Goal: Task Accomplishment & Management: Use online tool/utility

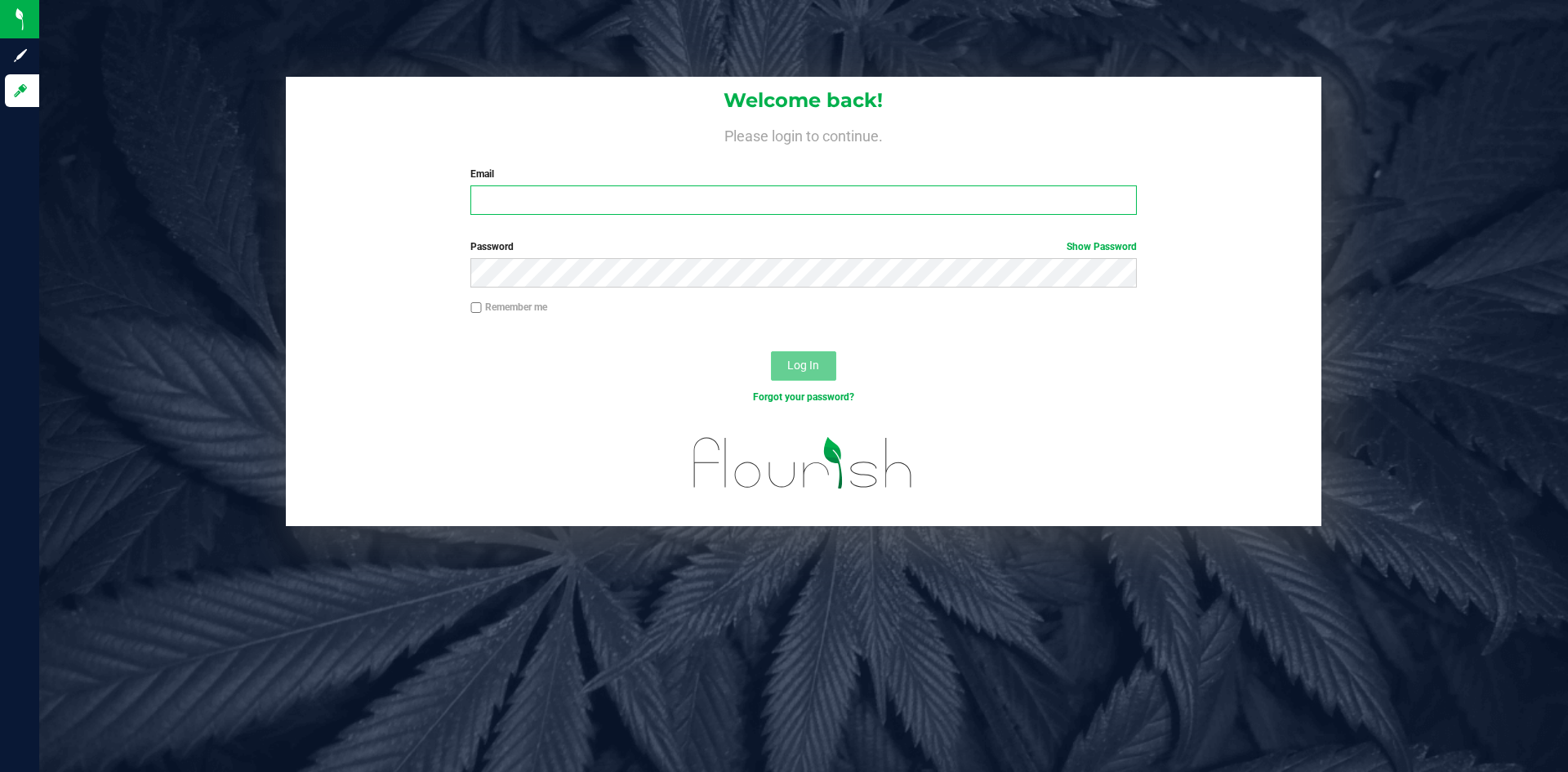
type input "[PERSON_NAME][EMAIL_ADDRESS][DOMAIN_NAME]"
click at [782, 367] on button "Log In" at bounding box center [804, 366] width 66 height 29
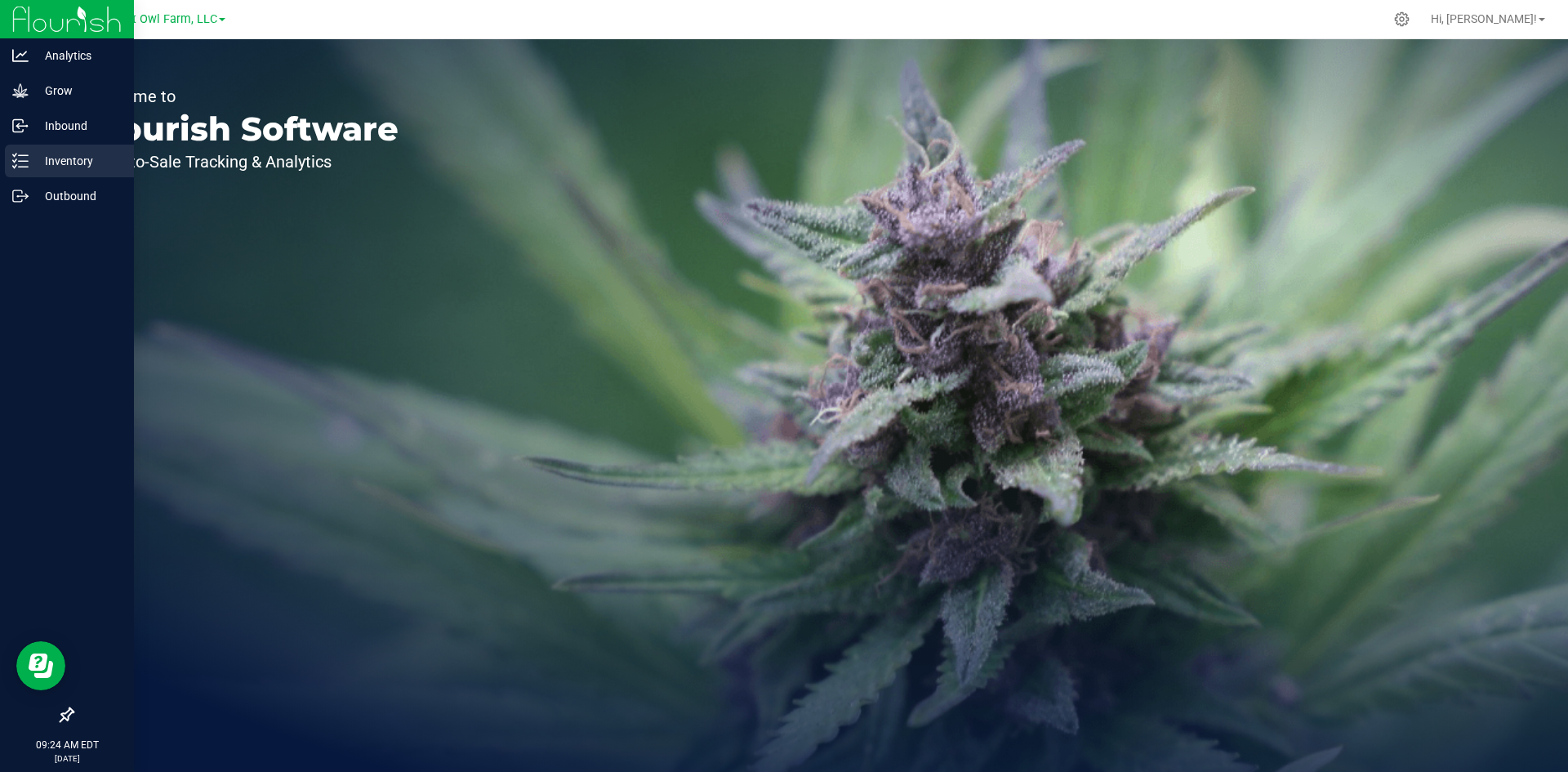
click at [56, 156] on p "Inventory" at bounding box center [78, 161] width 98 height 19
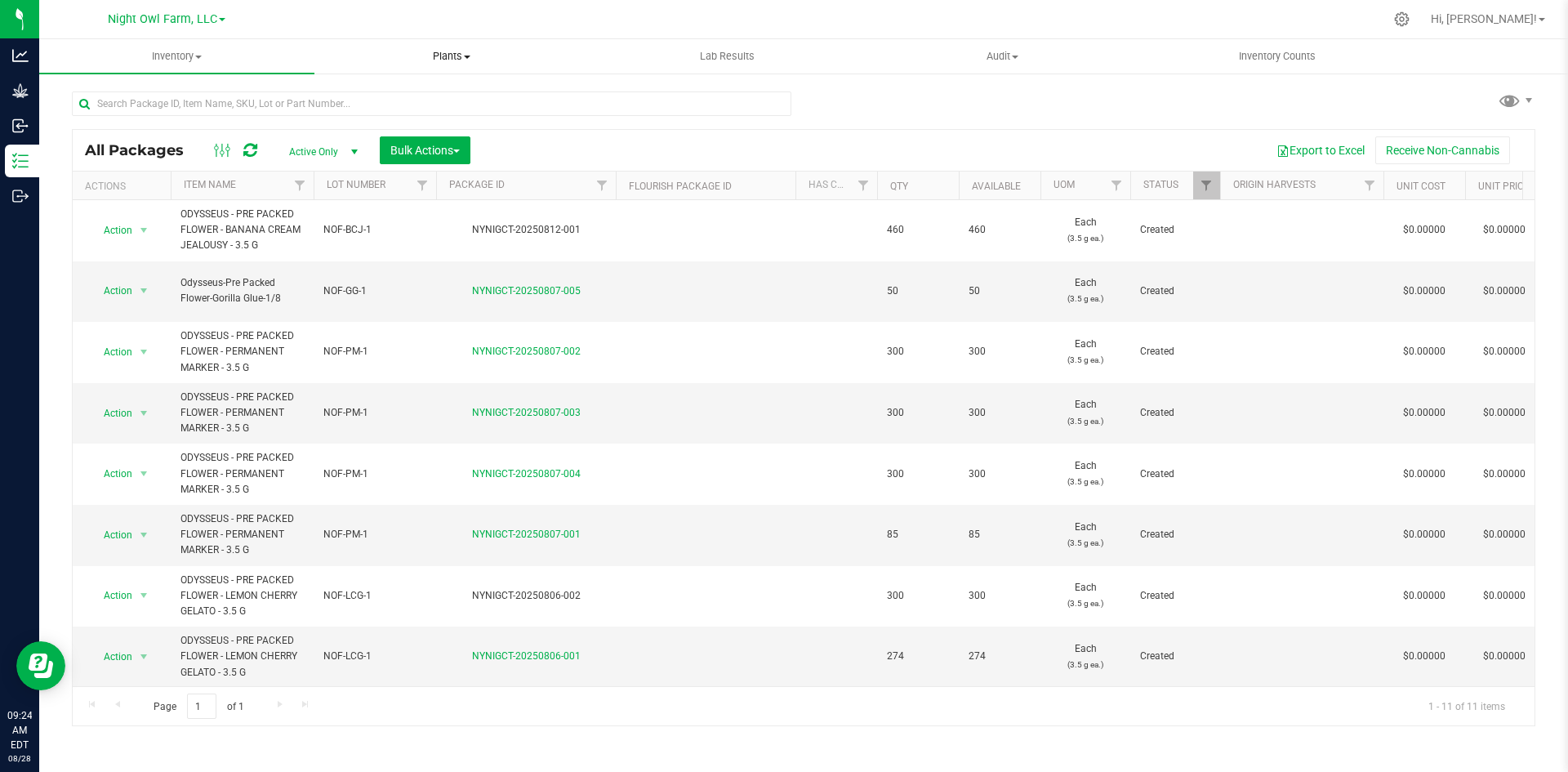
click at [470, 54] on span "Plants" at bounding box center [452, 56] width 273 height 14
click at [425, 99] on li "All plants" at bounding box center [452, 98] width 275 height 19
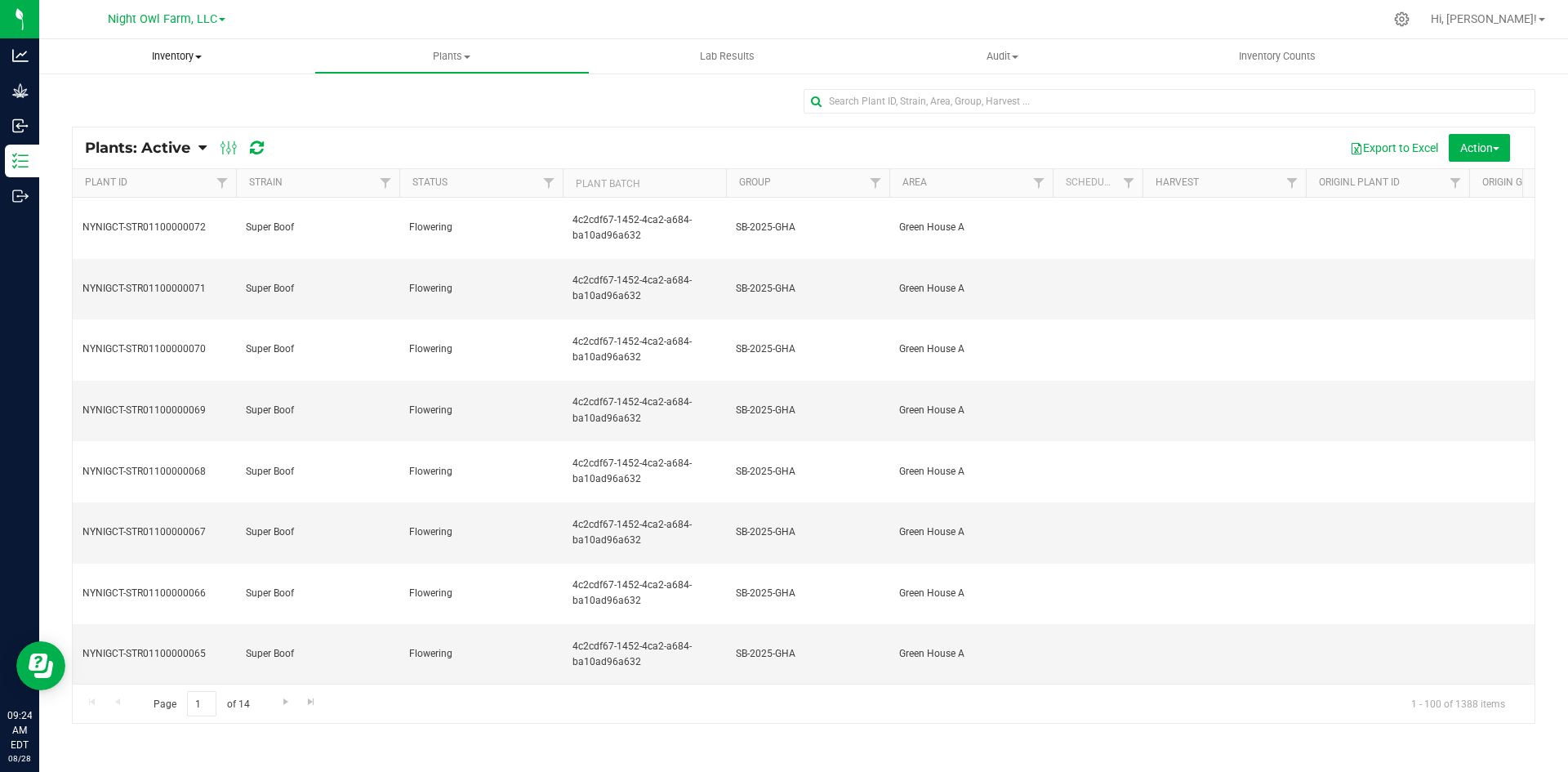
click at [202, 59] on span "Inventory" at bounding box center [177, 56] width 275 height 14
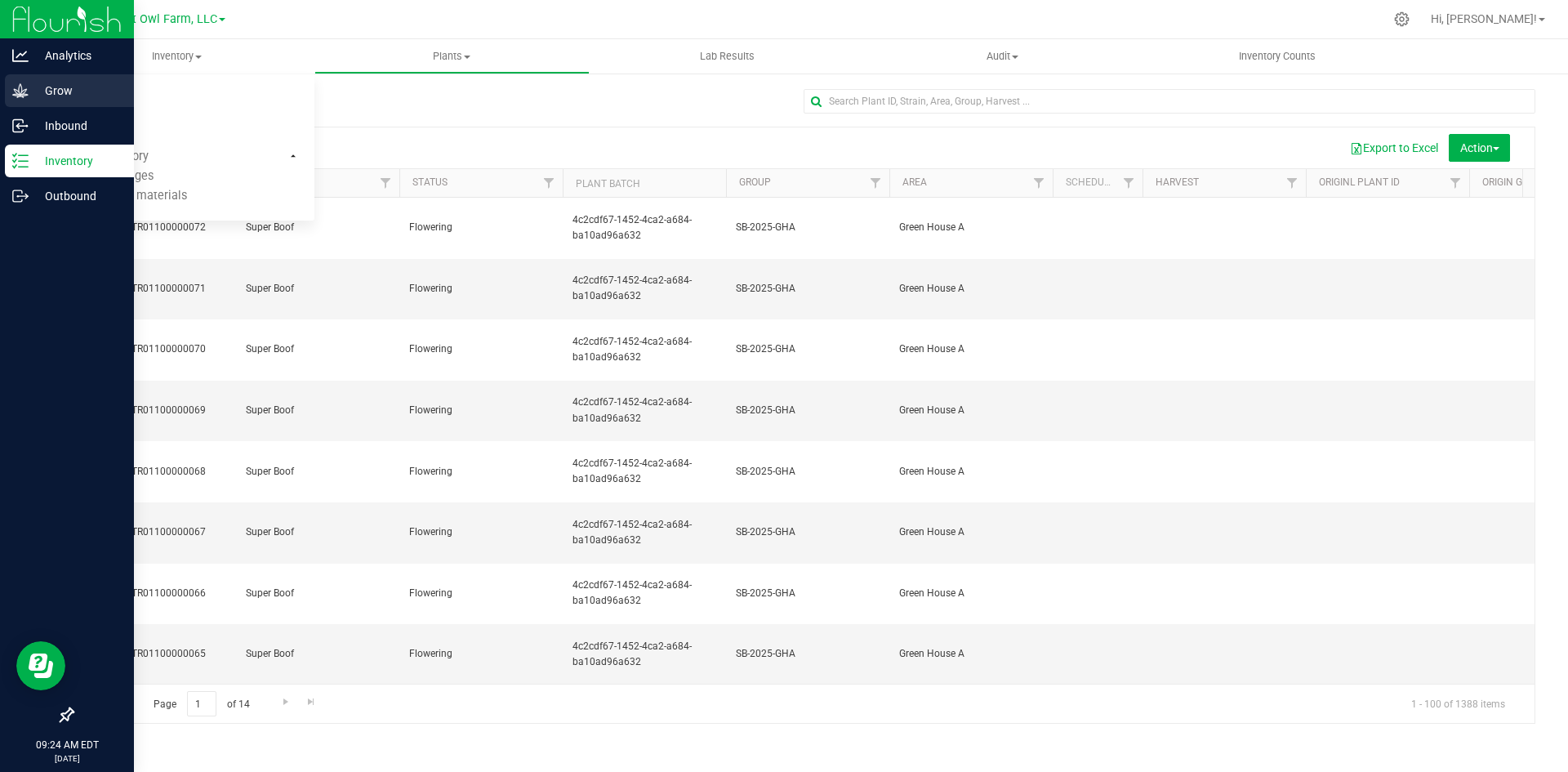
click at [77, 96] on p "Grow" at bounding box center [78, 91] width 98 height 19
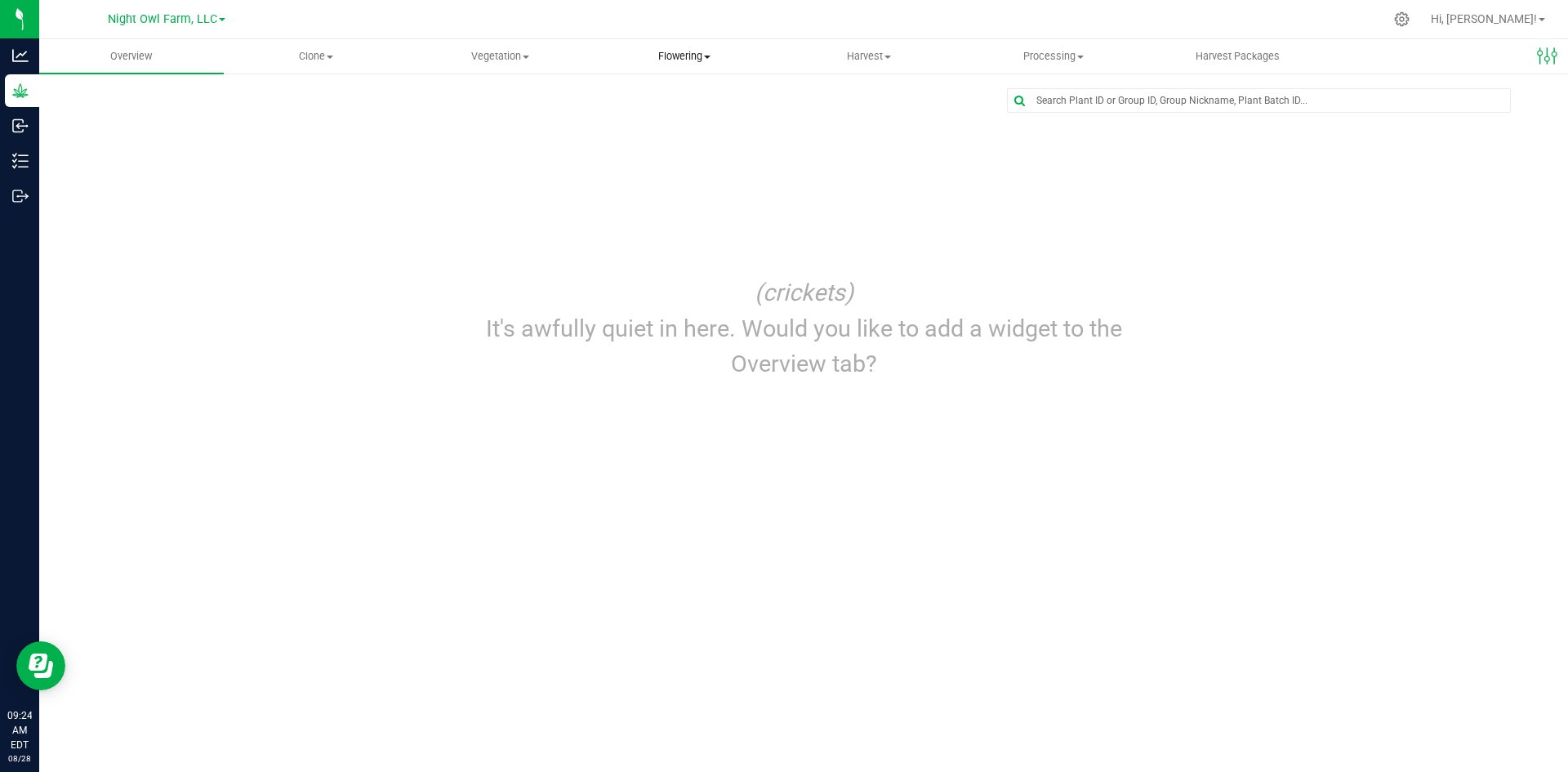
click at [686, 55] on span "Flowering" at bounding box center [684, 56] width 183 height 14
click at [655, 114] on span "Flowering groups" at bounding box center [659, 118] width 135 height 14
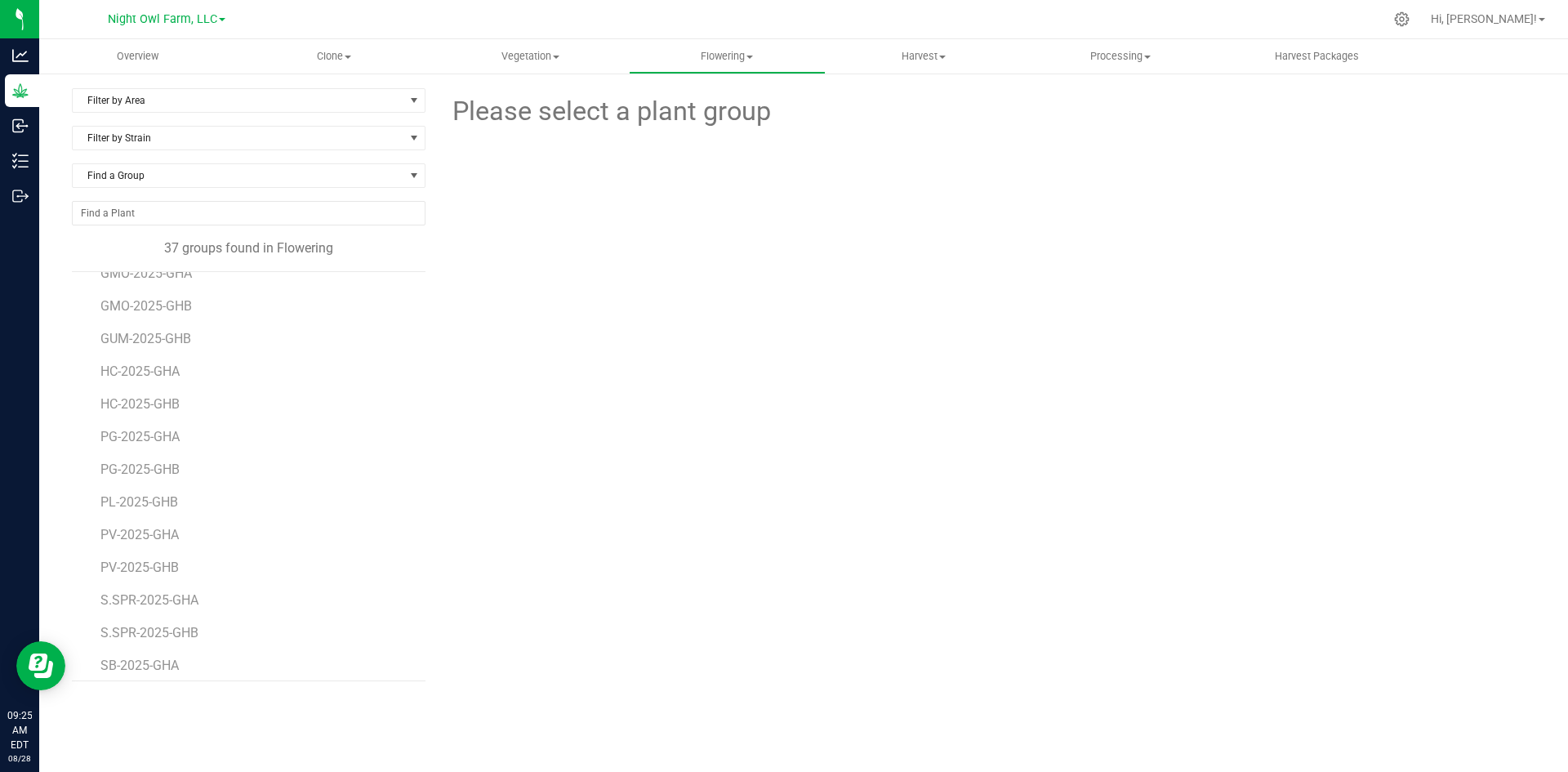
scroll to position [490, 0]
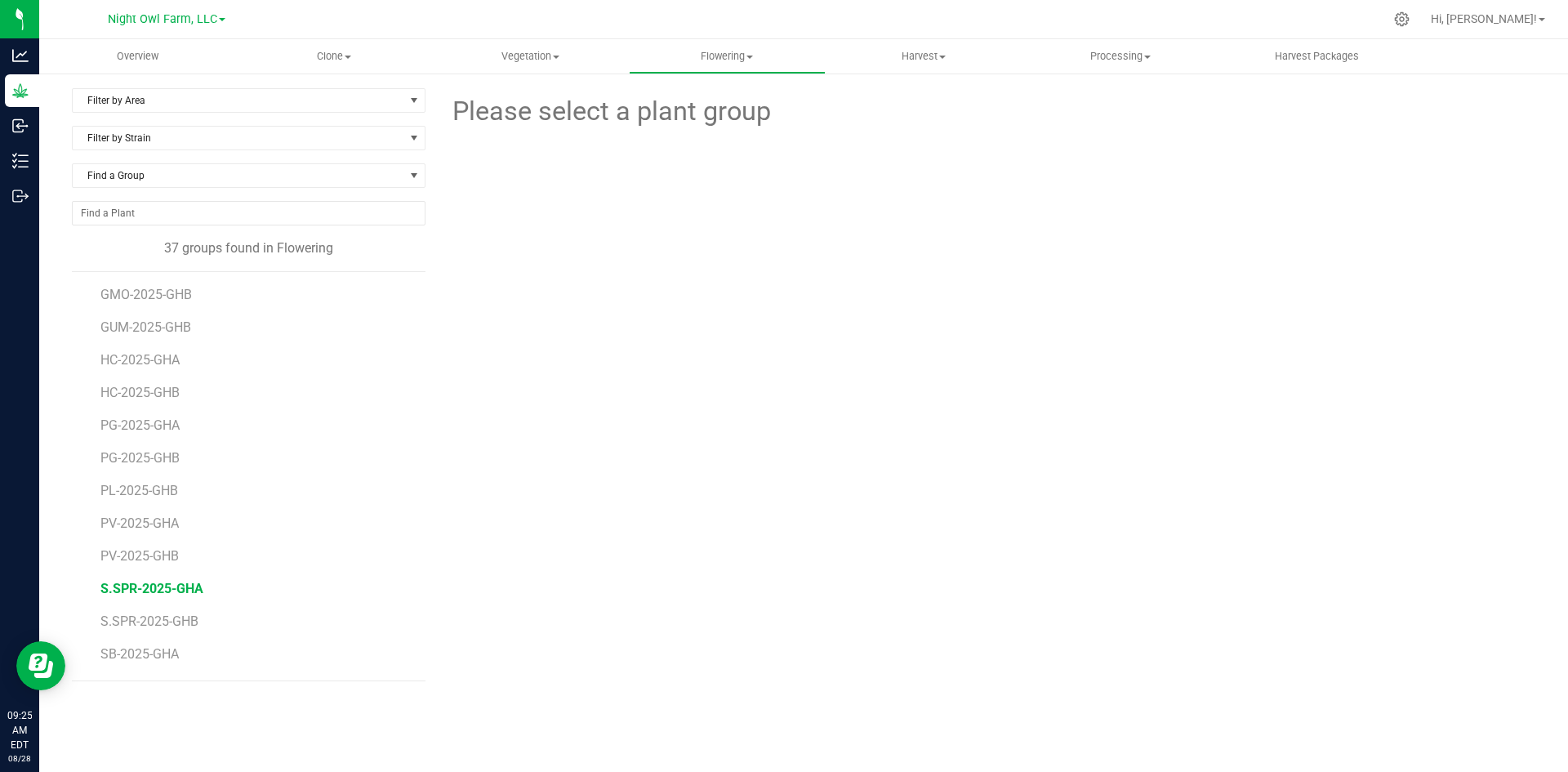
click at [166, 587] on span "S.SPR-2025-GHA" at bounding box center [151, 589] width 103 height 15
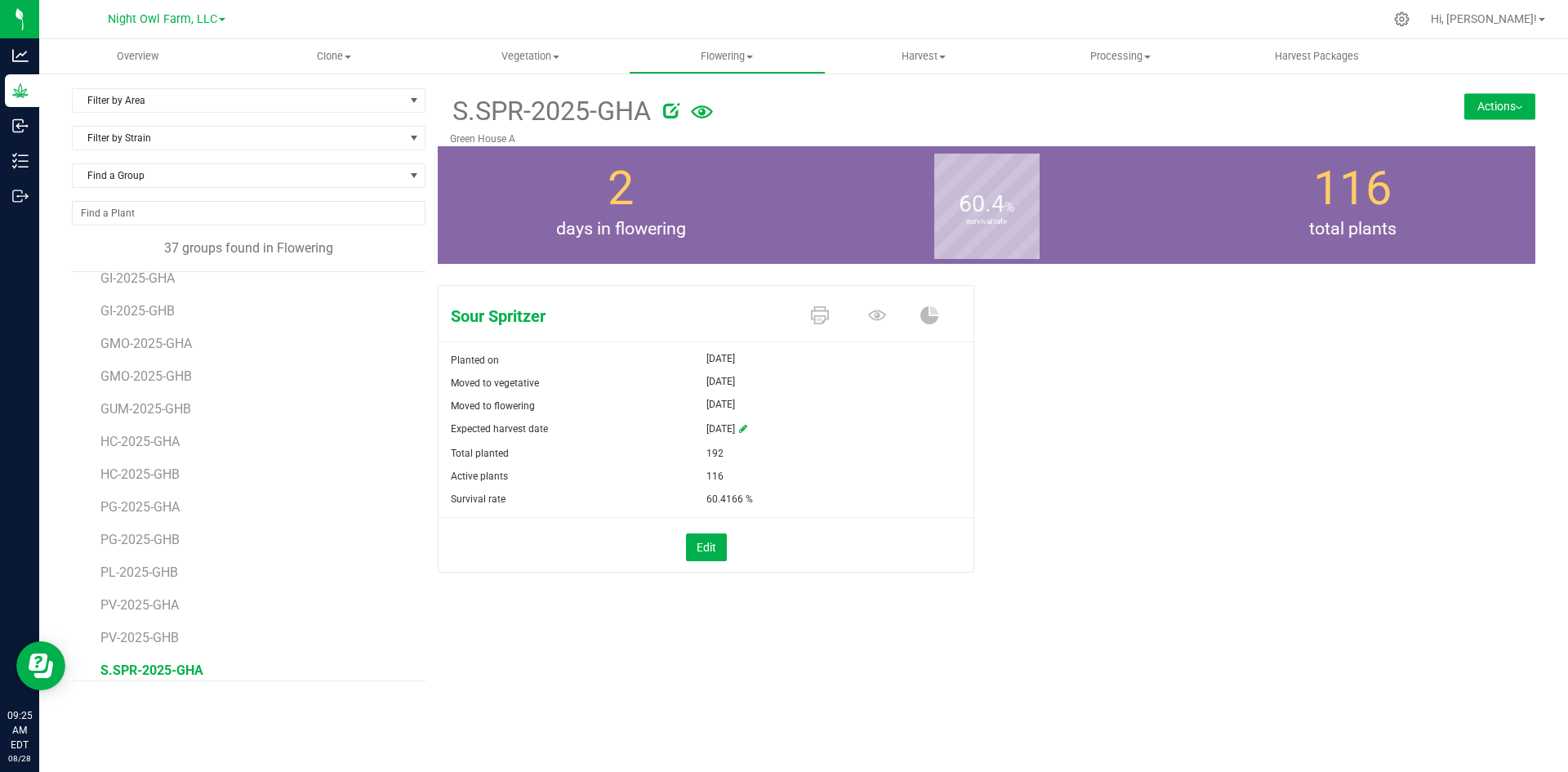
scroll to position [490, 0]
click at [121, 650] on span "SB-2025-GHA" at bounding box center [141, 653] width 82 height 15
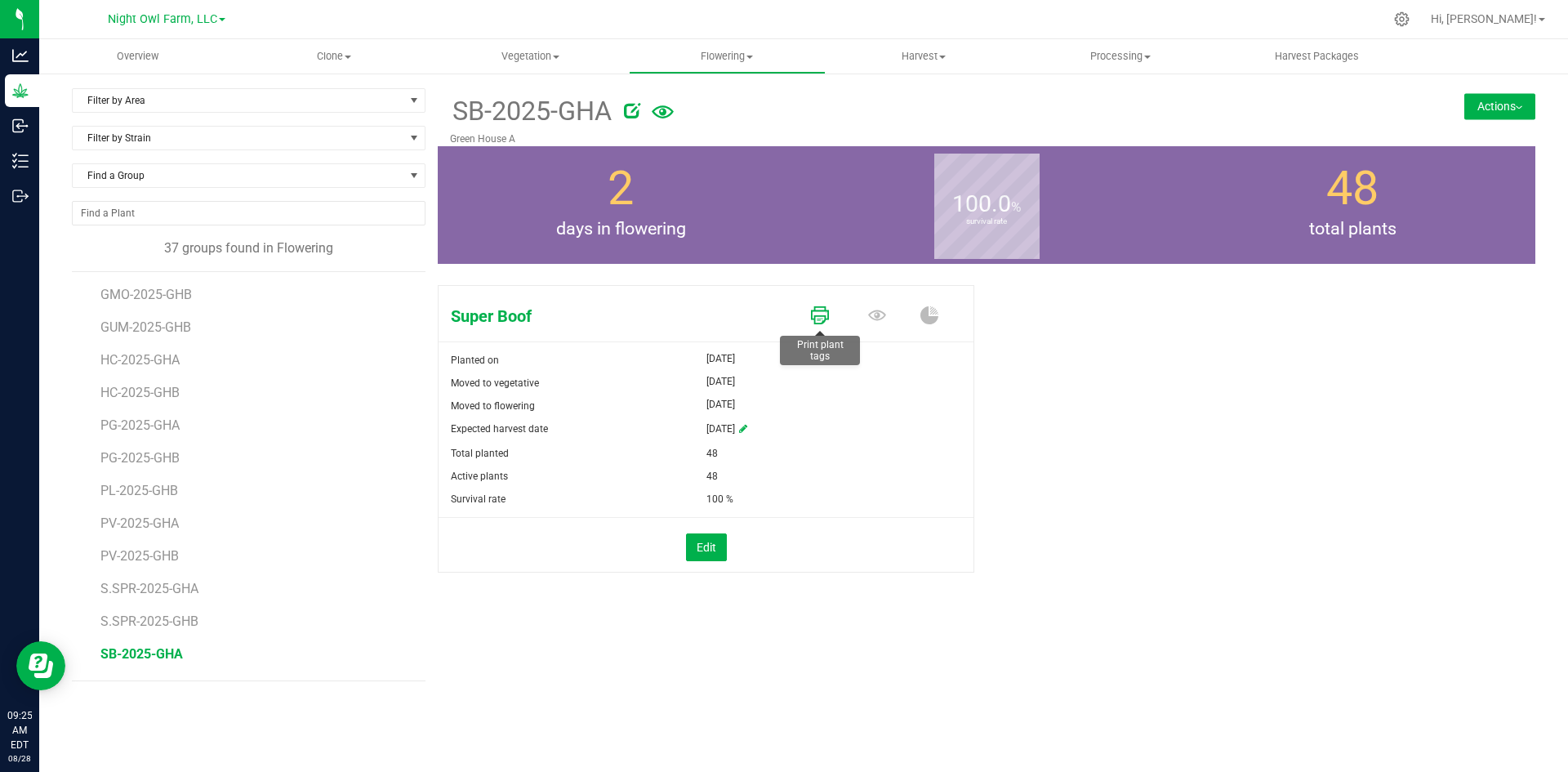
click at [822, 316] on icon at bounding box center [819, 315] width 18 height 18
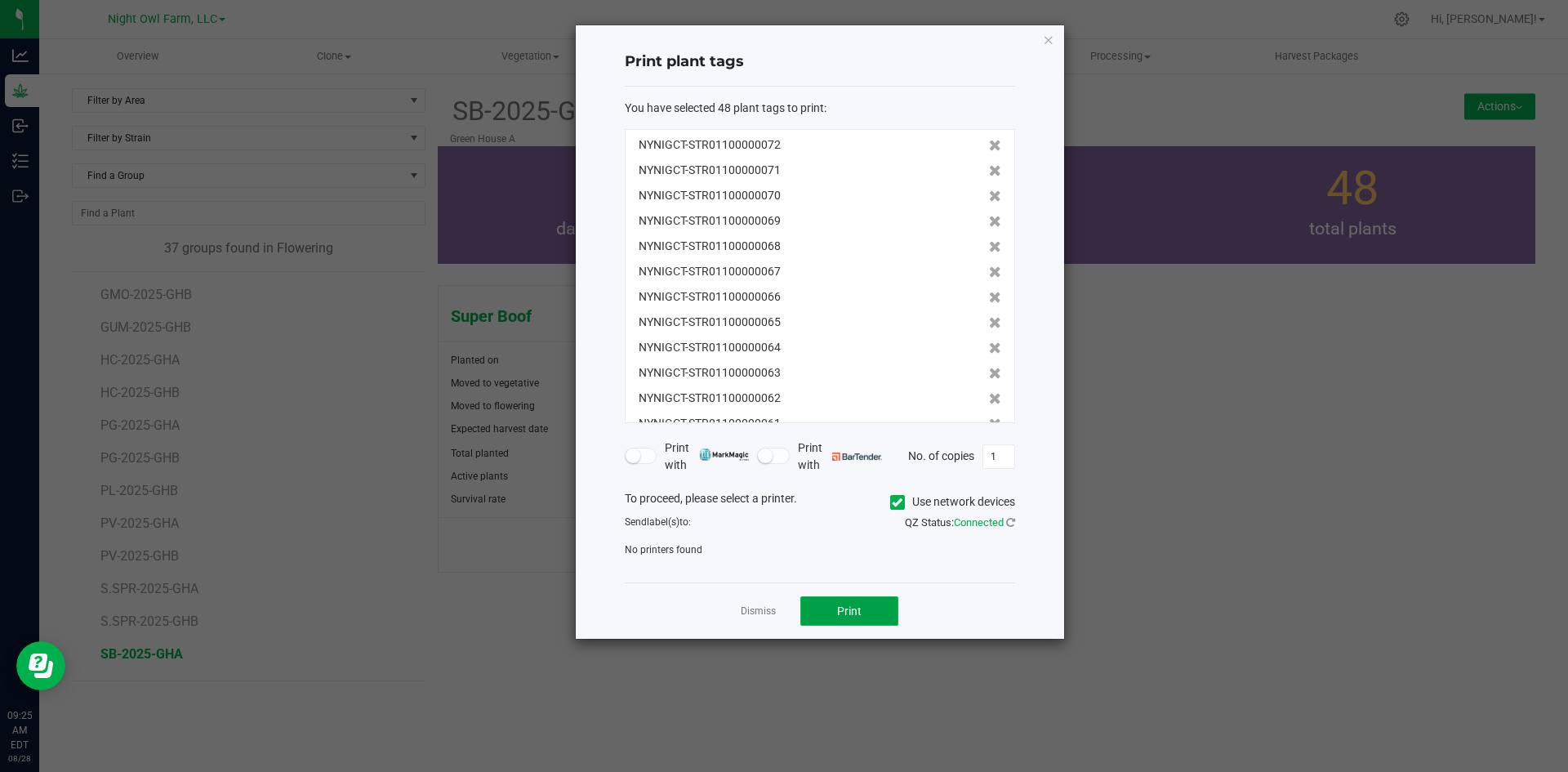
click at [833, 603] on button "Print" at bounding box center [849, 611] width 98 height 29
click at [899, 502] on icon at bounding box center [896, 502] width 11 height 0
click at [0, 0] on input "Use network devices" at bounding box center [0, 0] width 0 height 0
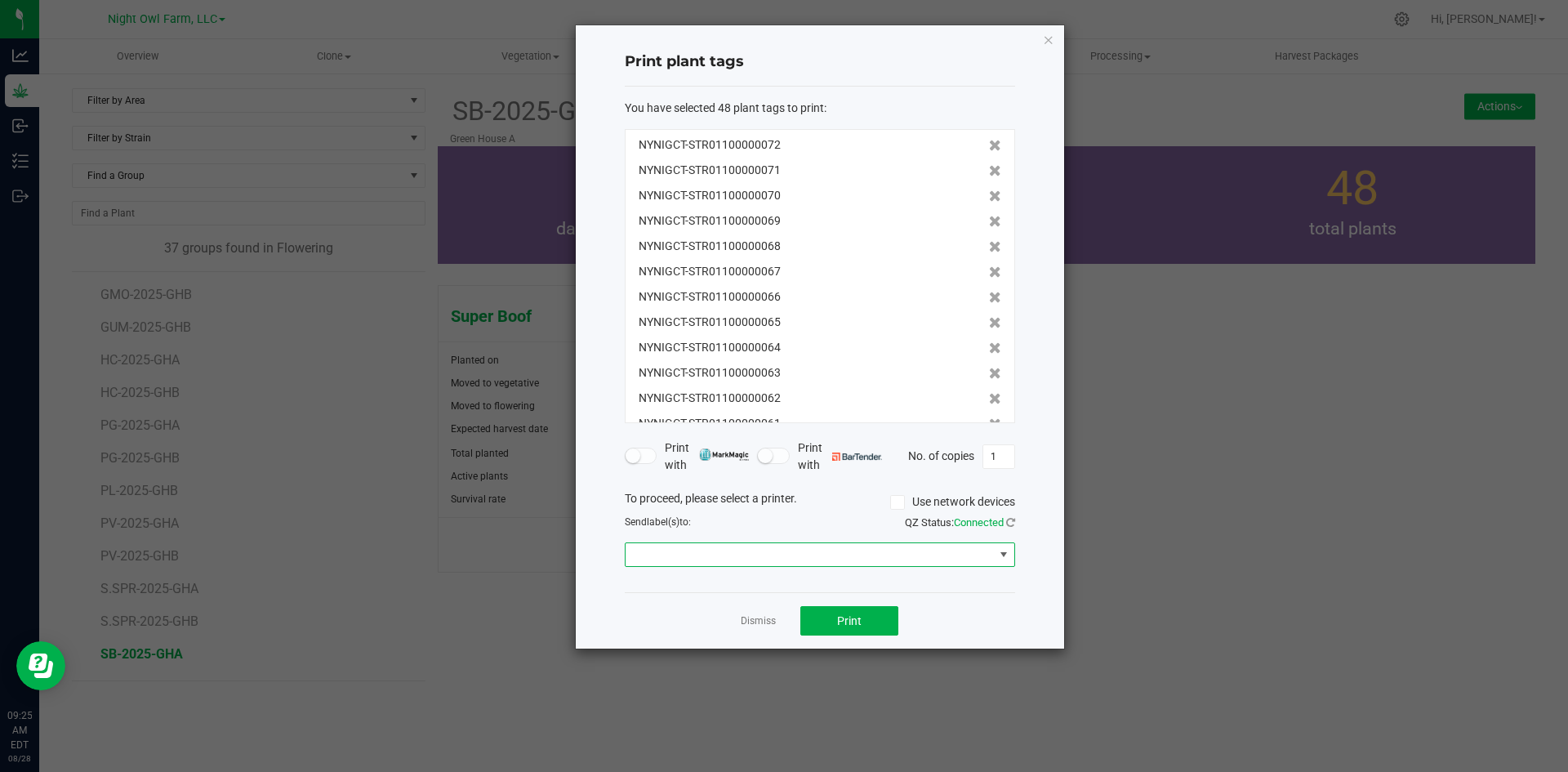
click at [1005, 548] on span at bounding box center [1004, 555] width 14 height 14
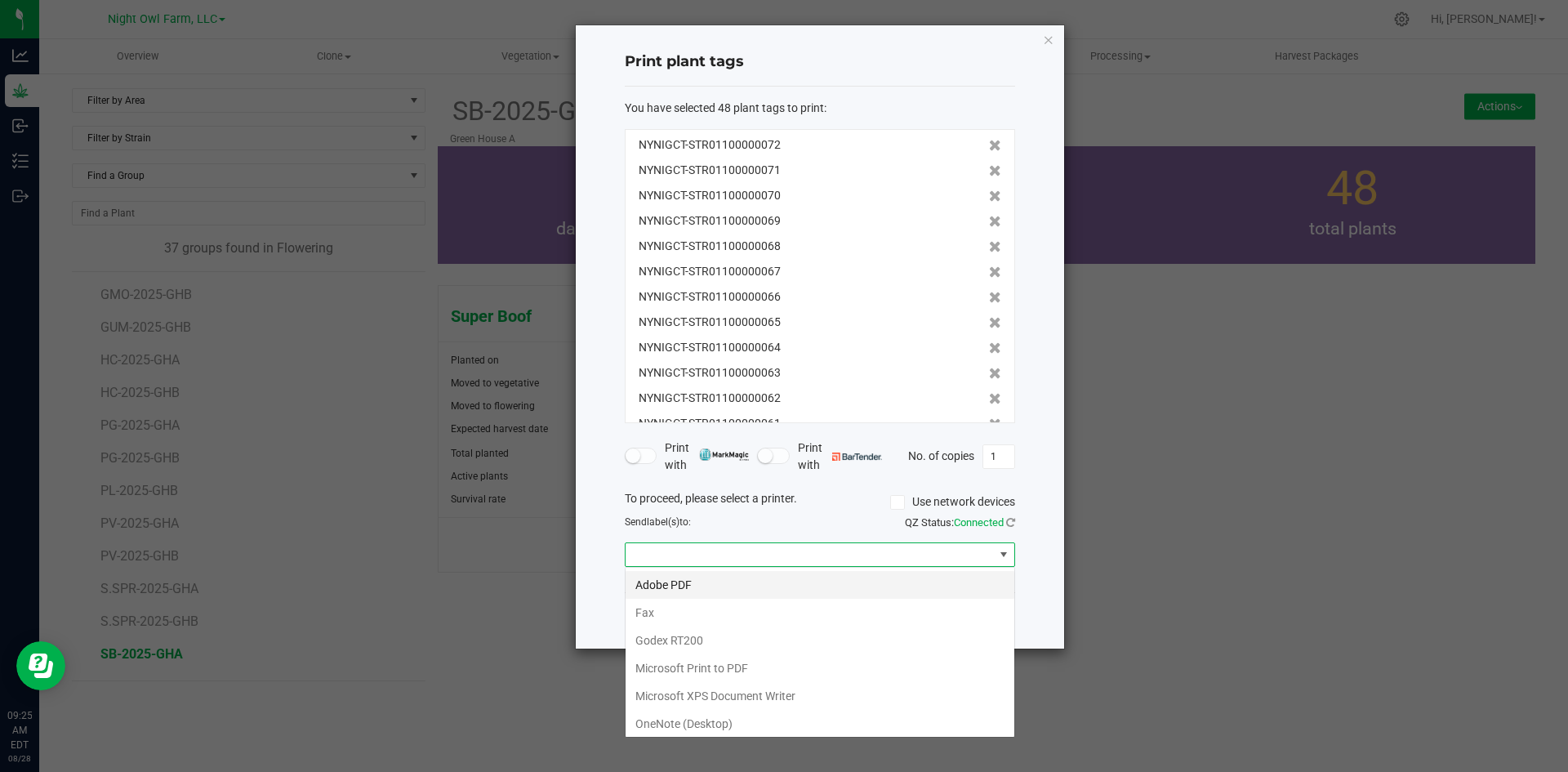
scroll to position [24, 390]
click at [681, 640] on RT200 "Godex RT200" at bounding box center [819, 640] width 389 height 28
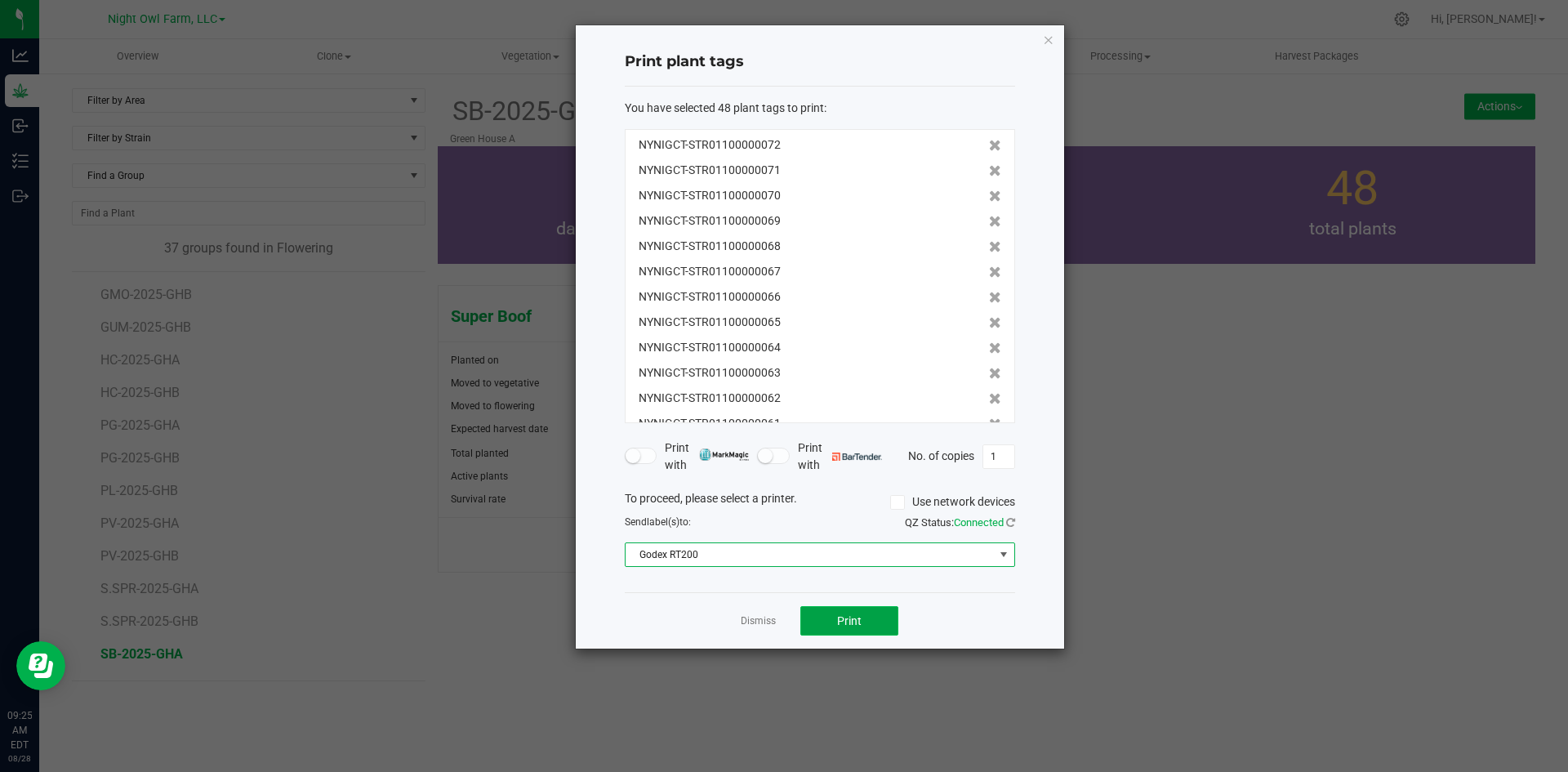
click at [865, 617] on button "Print" at bounding box center [849, 620] width 98 height 29
click at [862, 617] on button "Print" at bounding box center [849, 620] width 98 height 29
